Goal: Task Accomplishment & Management: Manage account settings

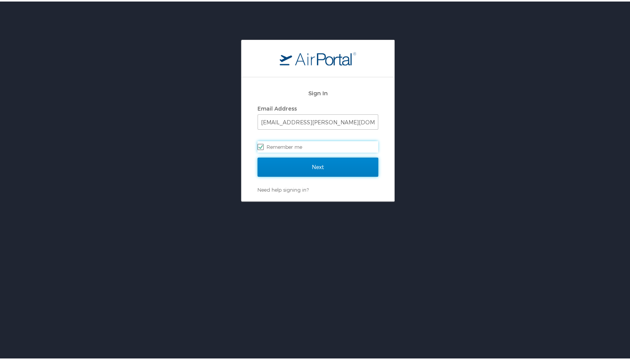
click at [298, 160] on input "Next" at bounding box center [318, 165] width 121 height 19
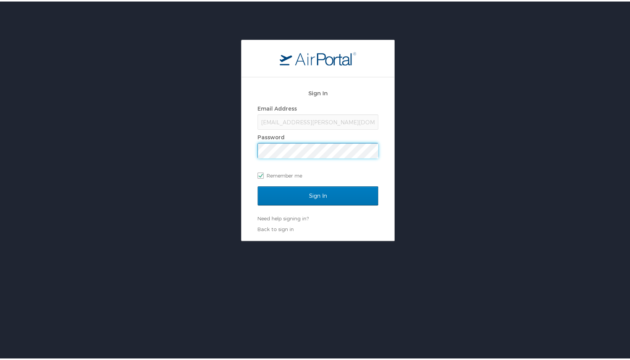
click at [298, 160] on div "Email Address jmalloy@doner.com Password Remember me" at bounding box center [318, 140] width 121 height 78
click at [258, 185] on input "Sign In" at bounding box center [318, 194] width 121 height 19
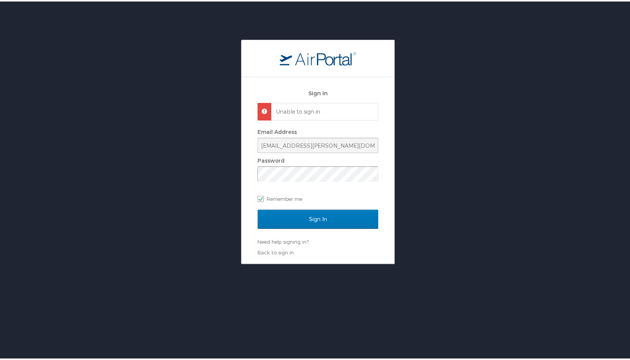
drag, startPoint x: 293, startPoint y: 162, endPoint x: 289, endPoint y: 164, distance: 5.1
click at [289, 164] on div "Password" at bounding box center [318, 166] width 121 height 27
click at [222, 175] on div "Sign In Unable to sign in Email Address jmalloy@doner.com Password Remember me …" at bounding box center [318, 150] width 636 height 224
click at [258, 208] on input "Sign In" at bounding box center [318, 217] width 121 height 19
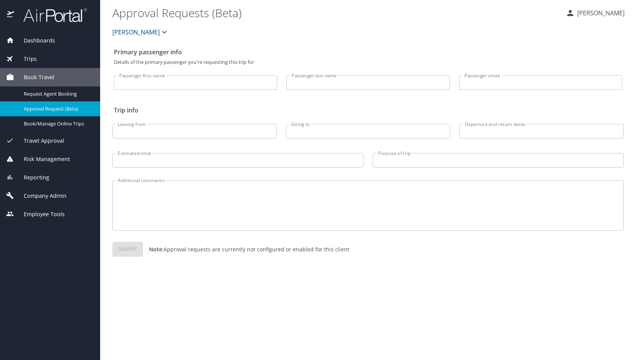
click at [50, 193] on span "Company Admin" at bounding box center [40, 195] width 52 height 8
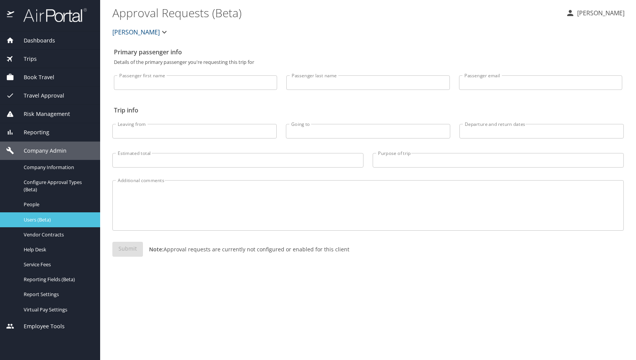
click at [56, 217] on span "Users (Beta)" at bounding box center [57, 219] width 67 height 7
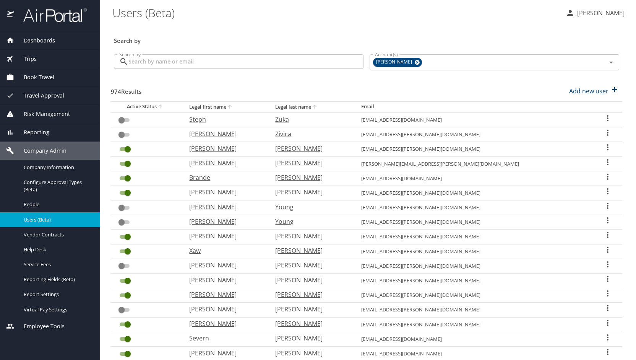
click at [181, 64] on input "Search by" at bounding box center [245, 61] width 235 height 15
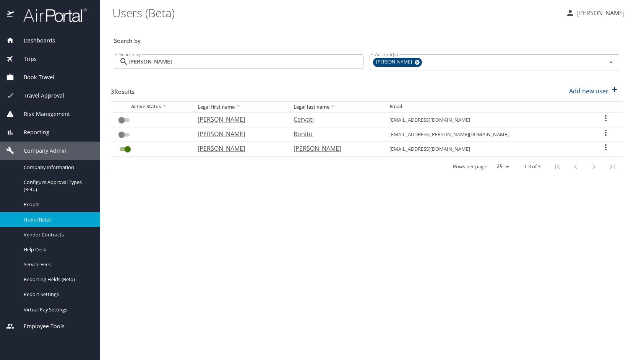
click at [160, 313] on main "Users (Beta) [PERSON_NAME] Search by Search by [PERSON_NAME] Search by Account(…" at bounding box center [368, 180] width 536 height 360
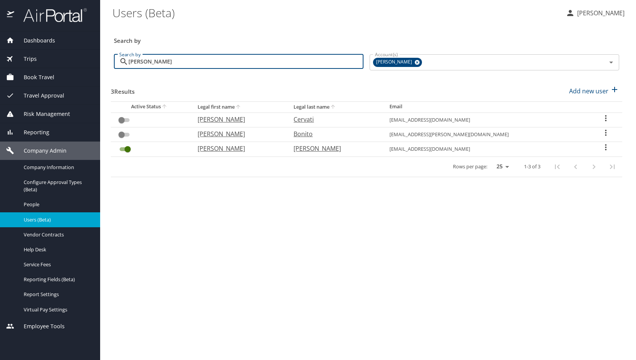
drag, startPoint x: 165, startPoint y: 63, endPoint x: 96, endPoint y: 57, distance: 69.1
click at [96, 57] on div "Dashboards AirPortal 360™ Manager My Travel Dashboard Trips Airtinerary® Lookup…" at bounding box center [318, 180] width 636 height 360
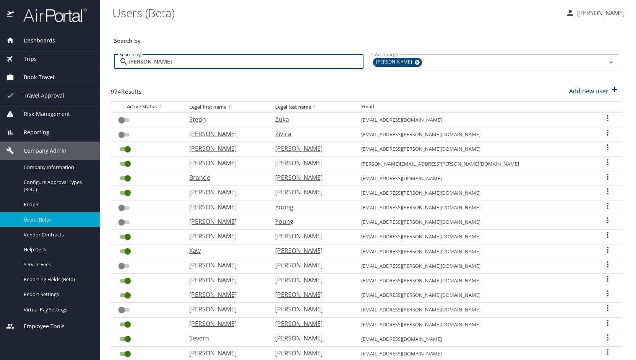
type input "[PERSON_NAME]"
checkbox input "true"
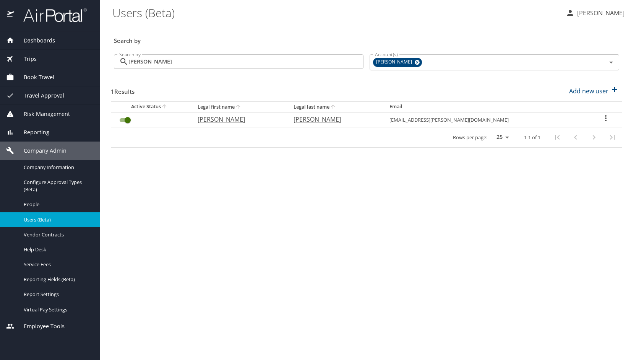
click at [237, 115] on p "[PERSON_NAME]" at bounding box center [238, 119] width 81 height 9
select select "US"
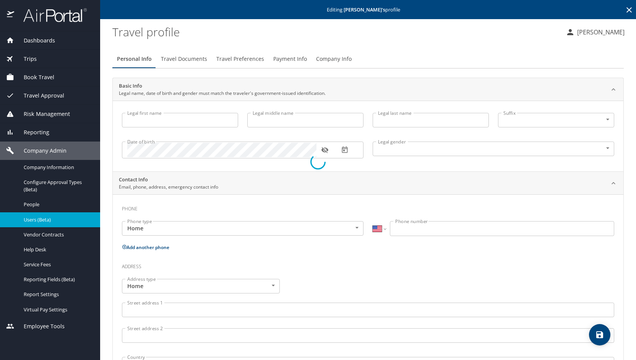
type input "[PERSON_NAME]"
type input "[DEMOGRAPHIC_DATA]"
type input "[PERSON_NAME]"
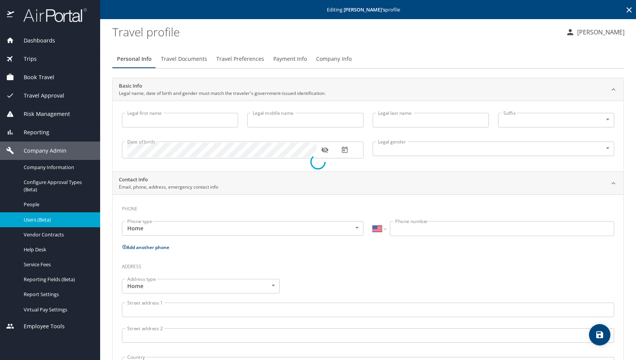
type input "[PHONE_NUMBER]"
select select "US"
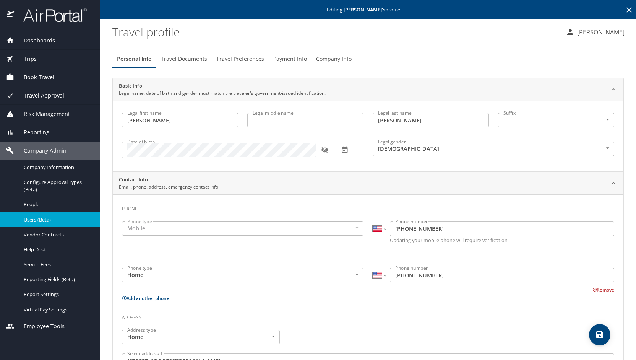
click at [238, 59] on span "Travel Preferences" at bounding box center [240, 59] width 48 height 10
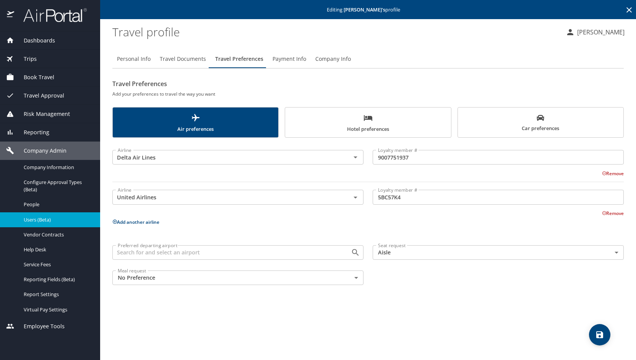
click at [481, 124] on span "Car preferences" at bounding box center [540, 123] width 156 height 19
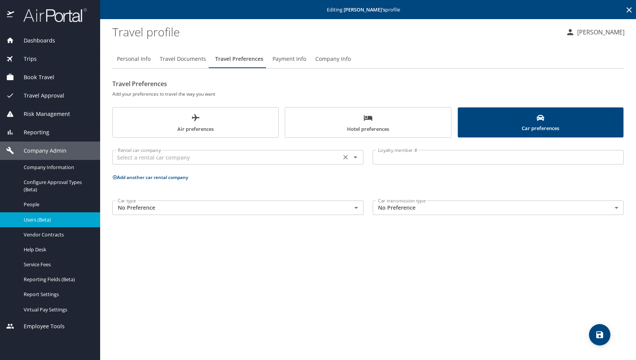
click at [357, 156] on icon "Open" at bounding box center [355, 156] width 9 height 9
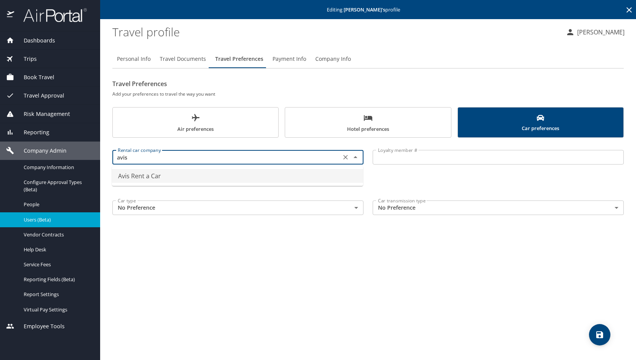
click at [169, 178] on li "Avis Rent a Car" at bounding box center [237, 176] width 251 height 14
type input "Avis Rent a Car"
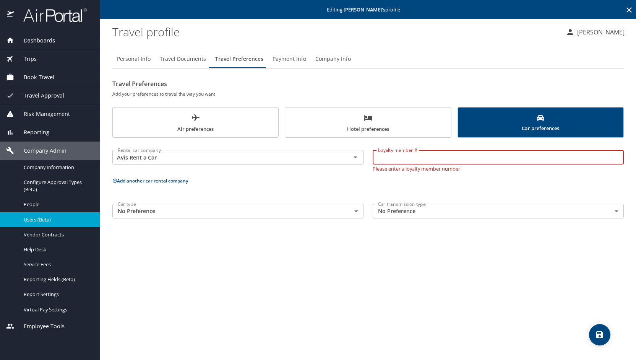
click at [391, 157] on input "Loyalty member #" at bounding box center [498, 157] width 251 height 15
paste input "5BK901"
type input "5BK901"
click at [392, 247] on div "Personal Info Travel Documents Travel Preferences Payment Info Company Info Tra…" at bounding box center [367, 202] width 511 height 316
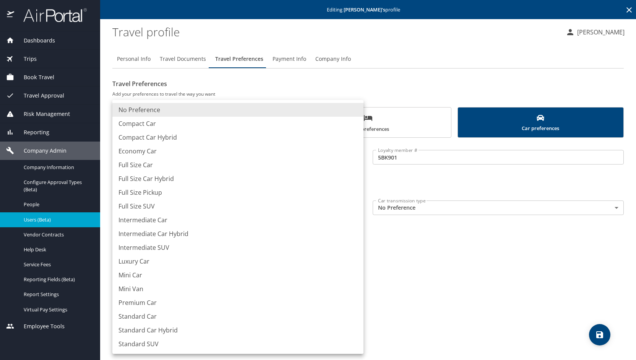
click at [357, 207] on body "Dashboards AirPortal 360™ Manager My Travel Dashboard Trips Airtinerary® Lookup…" at bounding box center [318, 180] width 636 height 360
click at [150, 318] on li "Standard Car" at bounding box center [237, 316] width 251 height 14
type input "StandardCar"
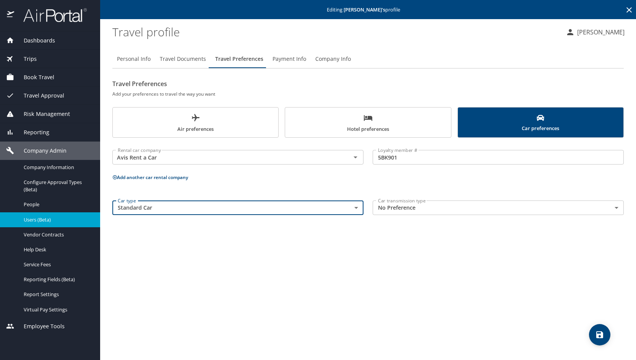
click at [614, 207] on body "Dashboards AirPortal 360™ Manager My Travel Dashboard Trips Airtinerary® Lookup…" at bounding box center [318, 180] width 636 height 360
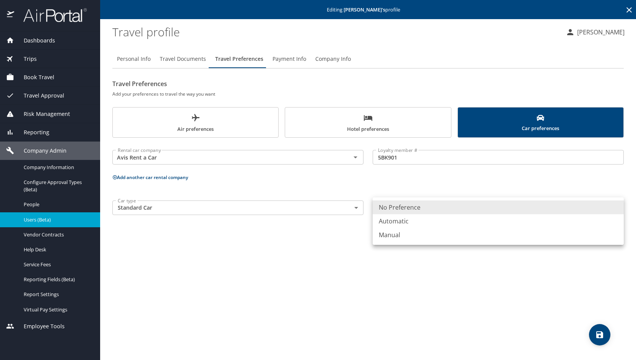
click at [542, 227] on li "Automatic" at bounding box center [498, 221] width 251 height 14
type input "Automatic"
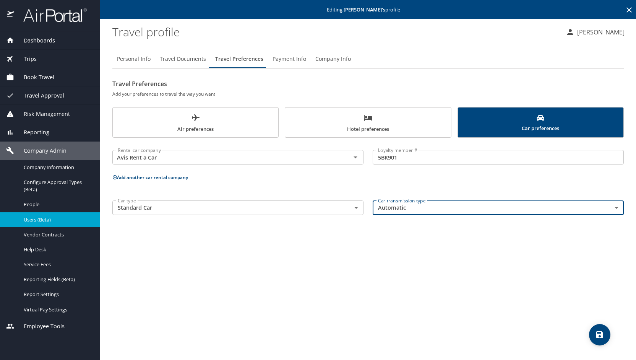
click at [598, 331] on icon "save" at bounding box center [599, 334] width 7 height 7
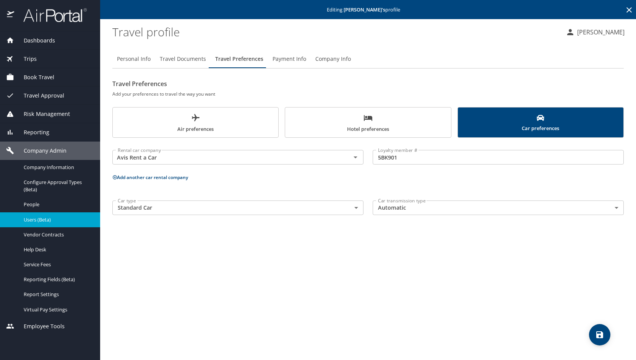
click at [609, 30] on p "[PERSON_NAME]" at bounding box center [600, 32] width 50 height 9
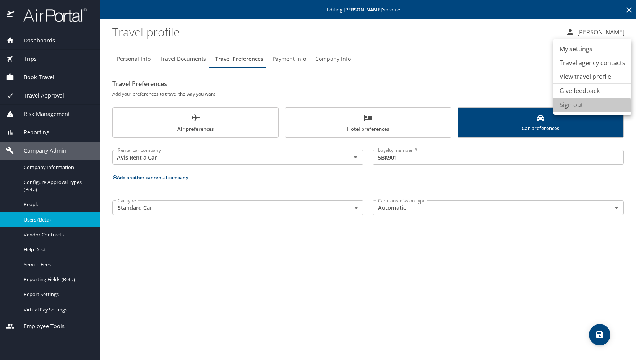
click at [572, 106] on li "Sign out" at bounding box center [592, 105] width 78 height 14
